Goal: Transaction & Acquisition: Purchase product/service

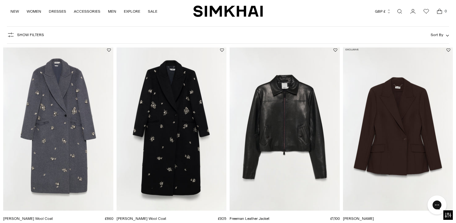
scroll to position [45, 0]
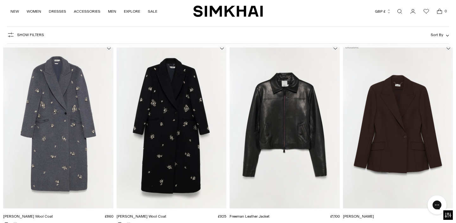
click at [0, 0] on img "Gianni Embellished Wool Coat" at bounding box center [0, 0] width 0 height 0
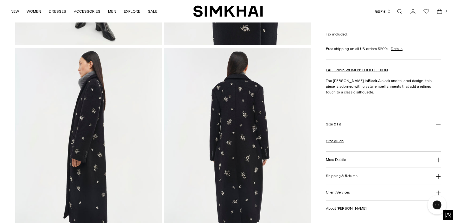
scroll to position [60, 0]
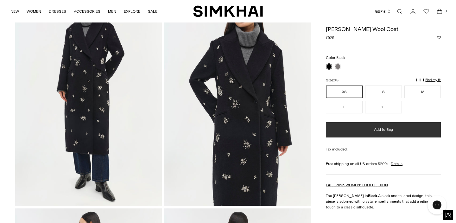
click at [372, 132] on button "Add to Bag" at bounding box center [382, 129] width 115 height 15
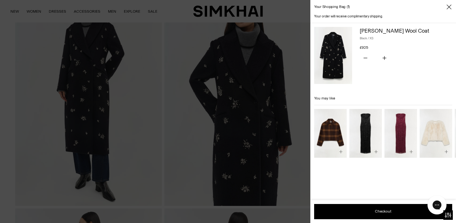
click at [450, 6] on icon "Close" at bounding box center [448, 7] width 5 height 6
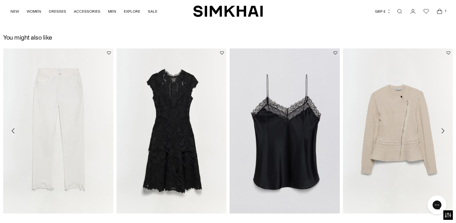
scroll to position [696, 0]
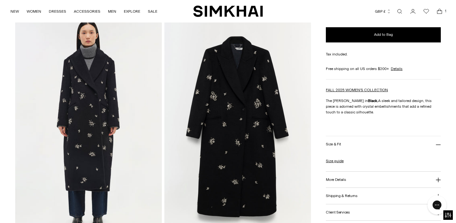
click at [334, 197] on h3 "Shipping & Returns" at bounding box center [341, 196] width 32 height 4
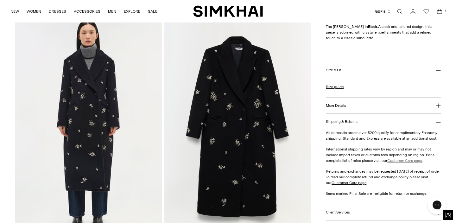
click at [398, 159] on link "Customer Care page" at bounding box center [404, 160] width 35 height 4
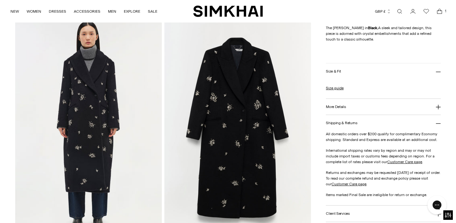
scroll to position [938, 0]
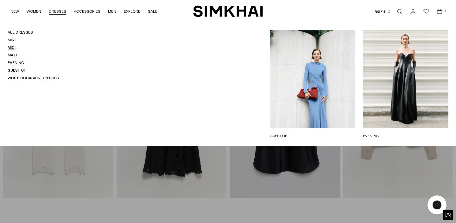
click at [11, 48] on link "Midi" at bounding box center [12, 47] width 8 height 4
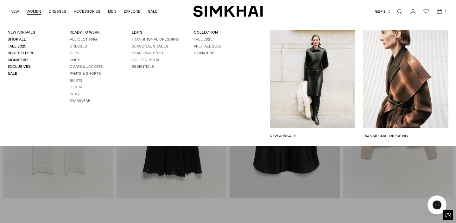
click at [22, 46] on link "Fall 2025" at bounding box center [17, 46] width 19 height 4
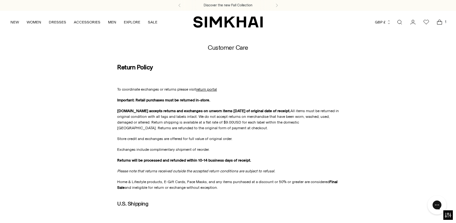
click at [438, 22] on icon "Open cart modal" at bounding box center [439, 21] width 2 height 2
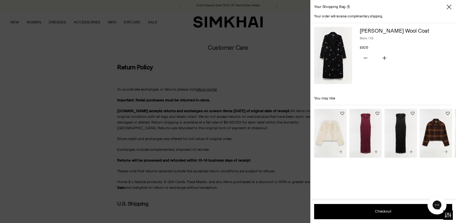
click at [336, 50] on img at bounding box center [333, 55] width 38 height 57
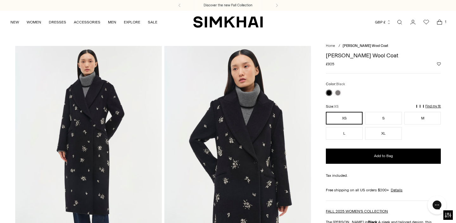
click at [363, 106] on p "Find my fit" at bounding box center [359, 108] width 7 height 11
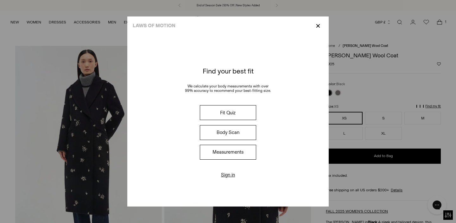
click at [230, 112] on button "Fit Quiz" at bounding box center [228, 112] width 56 height 15
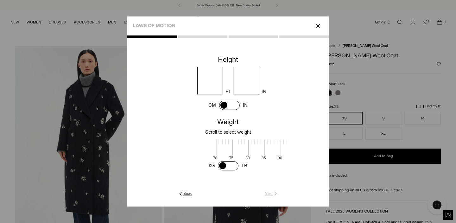
scroll to position [1, 206]
click at [212, 83] on input "number" at bounding box center [210, 81] width 26 height 28
type input "*"
click at [247, 85] on input "number" at bounding box center [246, 81] width 26 height 28
type input "*"
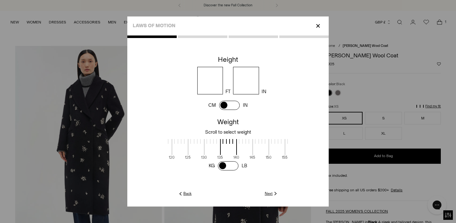
click at [220, 152] on span at bounding box center [228, 147] width 17 height 16
click at [267, 192] on link "Next" at bounding box center [271, 193] width 14 height 6
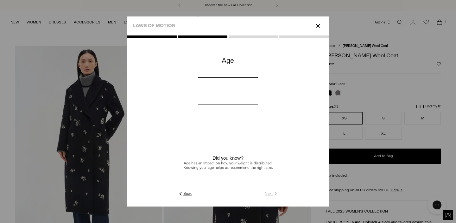
click at [205, 93] on input "number" at bounding box center [228, 91] width 60 height 28
type input "**"
click at [269, 191] on link "Next" at bounding box center [271, 193] width 14 height 6
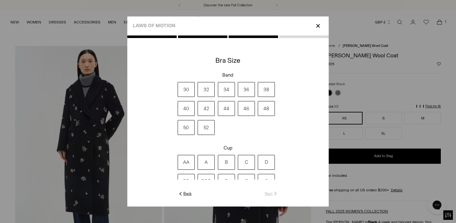
click at [206, 88] on label "32" at bounding box center [205, 89] width 17 height 15
click at [263, 162] on label "D" at bounding box center [265, 162] width 17 height 15
click at [270, 192] on link "Next" at bounding box center [271, 193] width 14 height 6
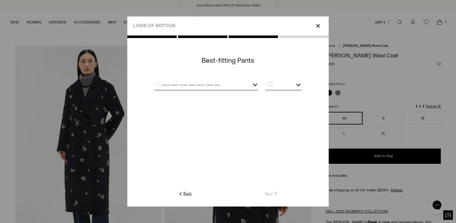
click at [231, 86] on input "text" at bounding box center [198, 86] width 88 height 8
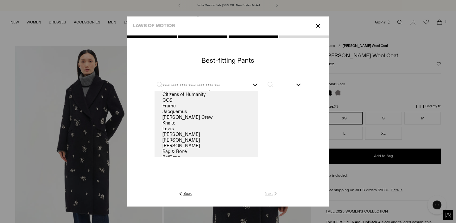
scroll to position [8, 0]
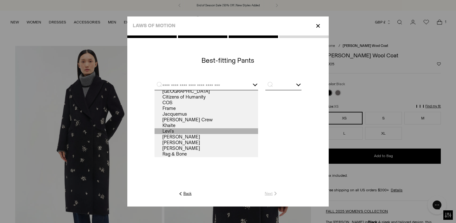
click at [225, 130] on link "Levi's" at bounding box center [205, 131] width 103 height 6
type input "******"
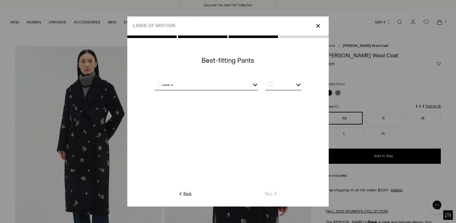
click at [282, 87] on input "text" at bounding box center [283, 86] width 36 height 8
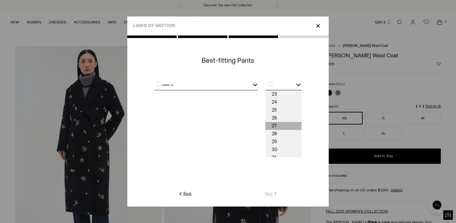
click at [277, 123] on span "27" at bounding box center [283, 126] width 36 height 8
type input "**"
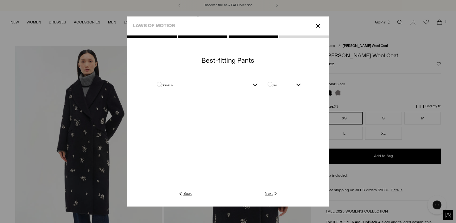
click at [269, 192] on link "Next" at bounding box center [271, 193] width 14 height 6
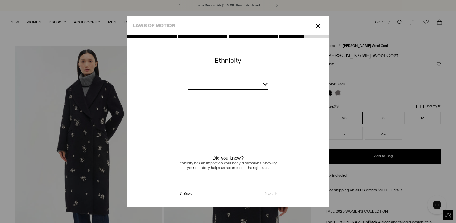
click at [258, 82] on div at bounding box center [228, 85] width 80 height 8
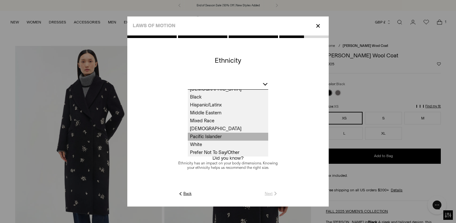
scroll to position [12, 0]
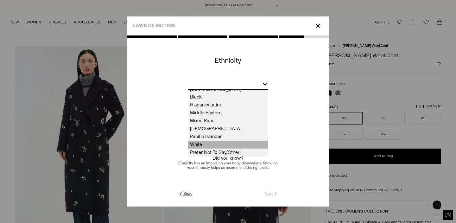
click at [231, 143] on span "White" at bounding box center [228, 144] width 80 height 8
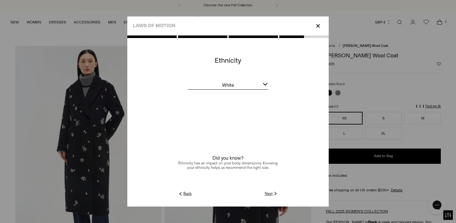
click at [267, 192] on link "Next" at bounding box center [271, 193] width 14 height 6
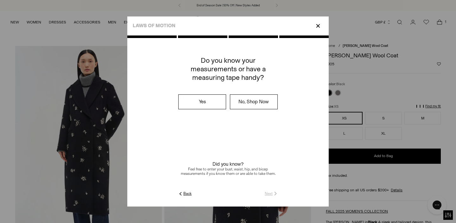
click at [255, 104] on label "No, Shop Now" at bounding box center [253, 102] width 47 height 14
click at [253, 106] on label "No, Shop Now" at bounding box center [253, 102] width 47 height 14
click at [267, 194] on link "Submit" at bounding box center [269, 193] width 18 height 6
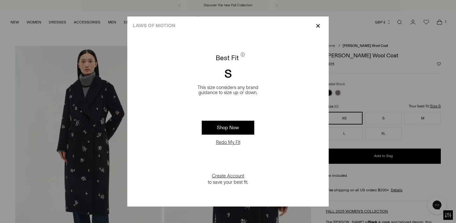
click at [320, 24] on p "✕" at bounding box center [317, 26] width 9 height 11
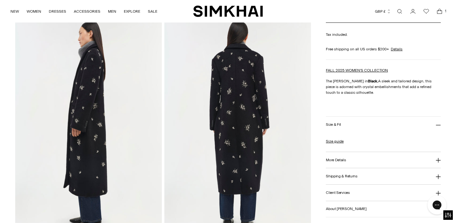
scroll to position [296, 0]
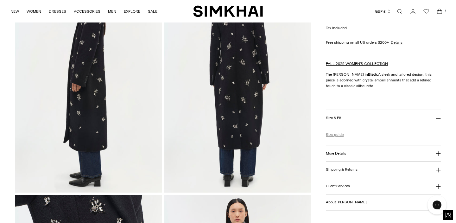
click at [336, 134] on link "Size guide" at bounding box center [334, 135] width 18 height 6
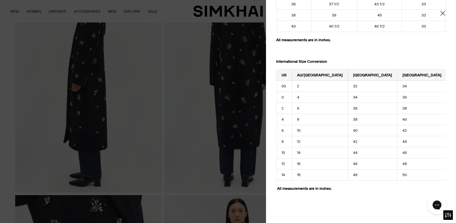
scroll to position [748, 0]
drag, startPoint x: 311, startPoint y: 121, endPoint x: 280, endPoint y: 119, distance: 31.0
click at [280, 119] on tr "4 8 38 40 36" at bounding box center [386, 119] width 220 height 11
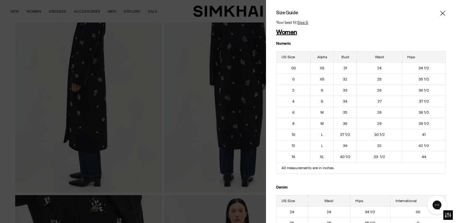
scroll to position [0, 0]
click at [442, 13] on icon "Close" at bounding box center [442, 13] width 5 height 6
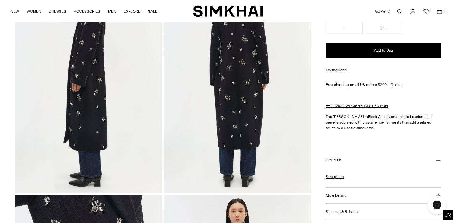
scroll to position [216, 0]
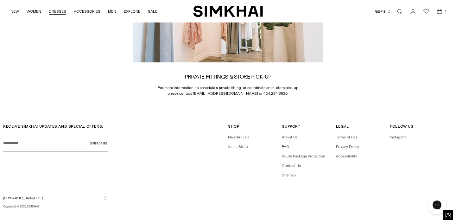
scroll to position [994, 0]
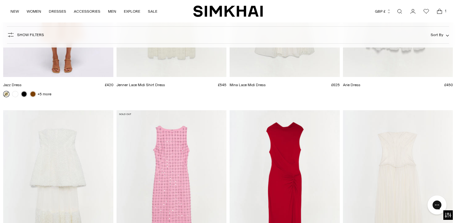
scroll to position [3813, 0]
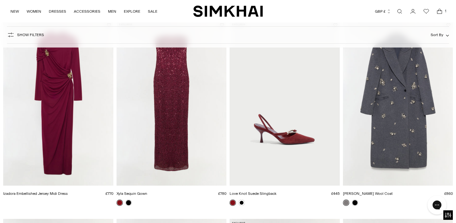
scroll to position [2208, 0]
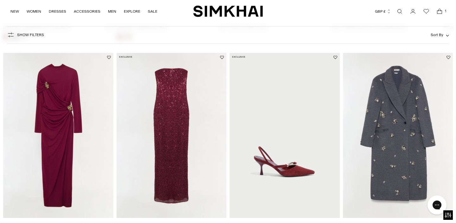
click at [0, 0] on img "Gianni Embellished Wool Coat" at bounding box center [0, 0] width 0 height 0
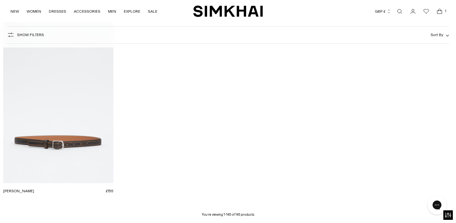
scroll to position [7181, 0]
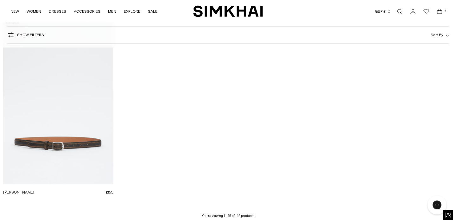
click at [442, 10] on span "1" at bounding box center [445, 11] width 6 height 6
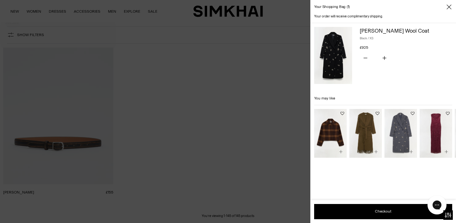
click at [328, 56] on img at bounding box center [333, 55] width 38 height 57
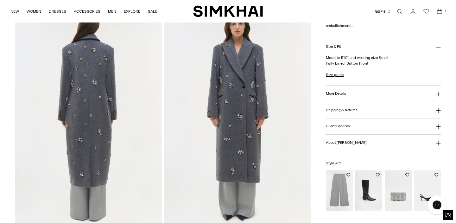
scroll to position [511, 0]
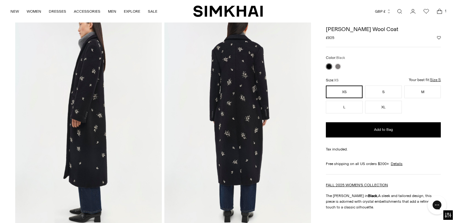
scroll to position [229, 0]
